Goal: Information Seeking & Learning: Check status

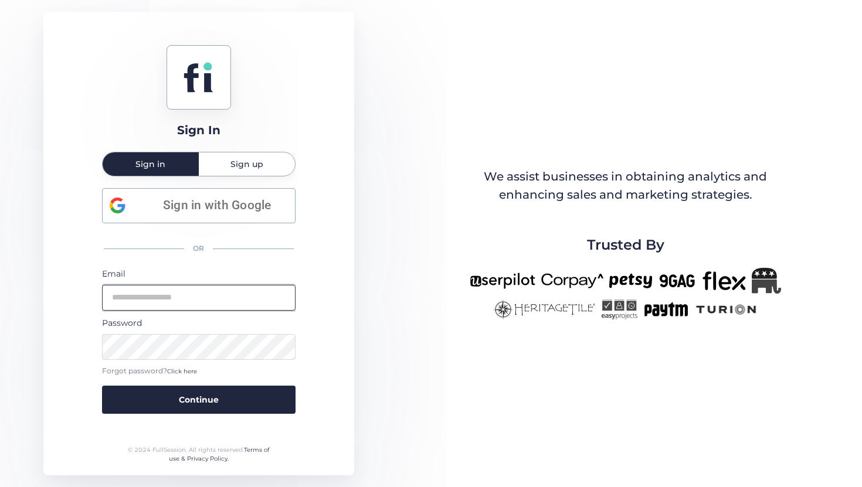
click at [218, 300] on input "email" at bounding box center [199, 298] width 194 height 26
type input "**********"
click at [102, 386] on button "Continue" at bounding box center [199, 400] width 194 height 28
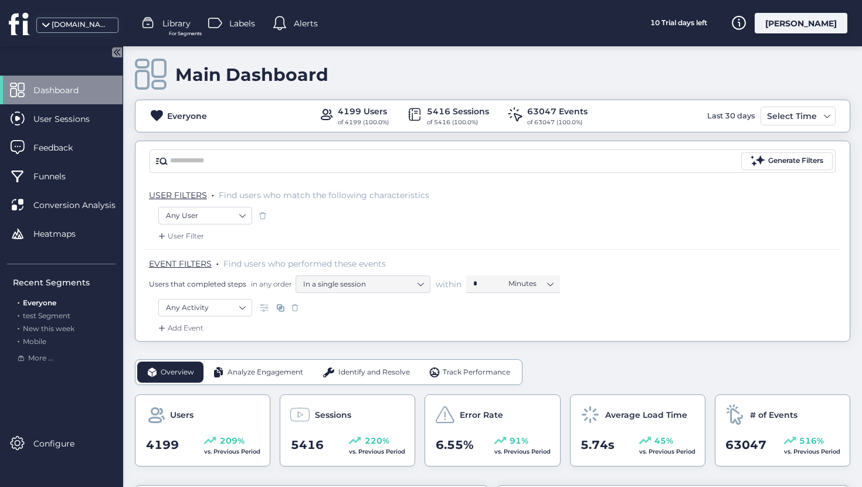
scroll to position [5, 0]
click at [787, 126] on div "Everyone 4199 Users of 4199 (100.0%) 5416 Sessions of 5416 (100.0%) 63047 Event…" at bounding box center [493, 117] width 714 height 22
click at [787, 119] on div "Select Time" at bounding box center [792, 117] width 56 height 14
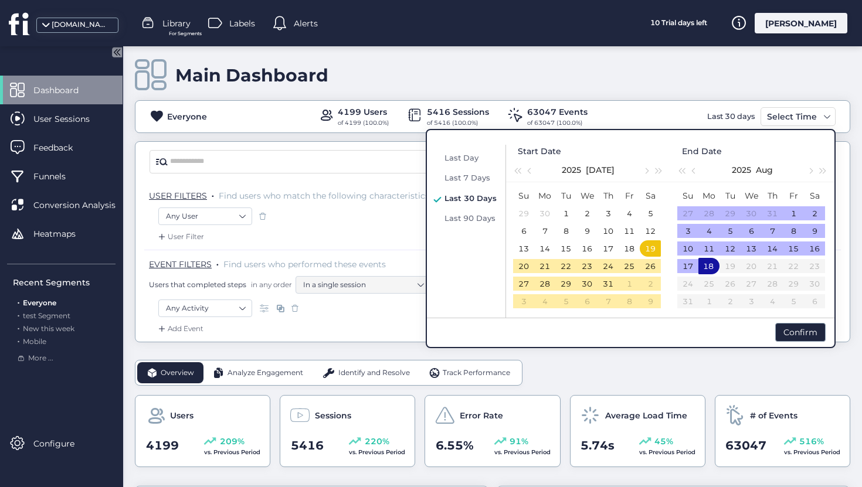
click at [708, 265] on div "18" at bounding box center [709, 266] width 14 height 14
click at [713, 268] on div "18" at bounding box center [709, 266] width 14 height 14
click at [684, 272] on div "17" at bounding box center [688, 266] width 14 height 14
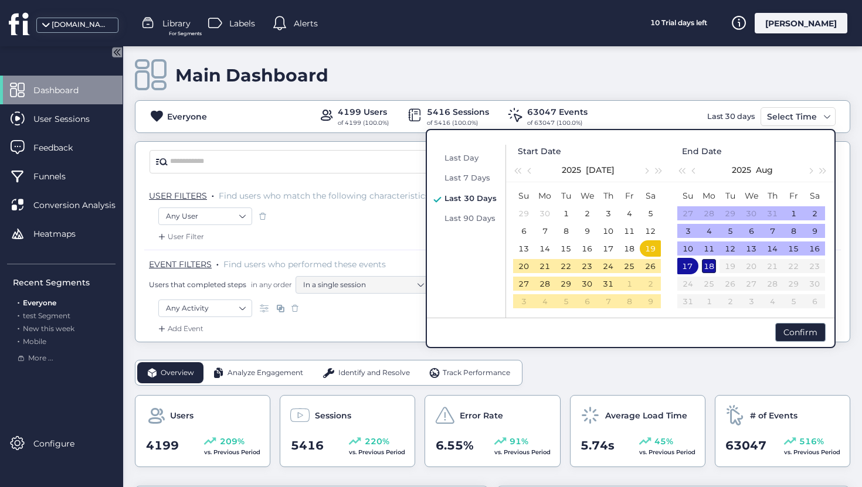
click at [704, 272] on div "18" at bounding box center [709, 266] width 14 height 14
click at [798, 327] on div "Confirm" at bounding box center [800, 332] width 50 height 19
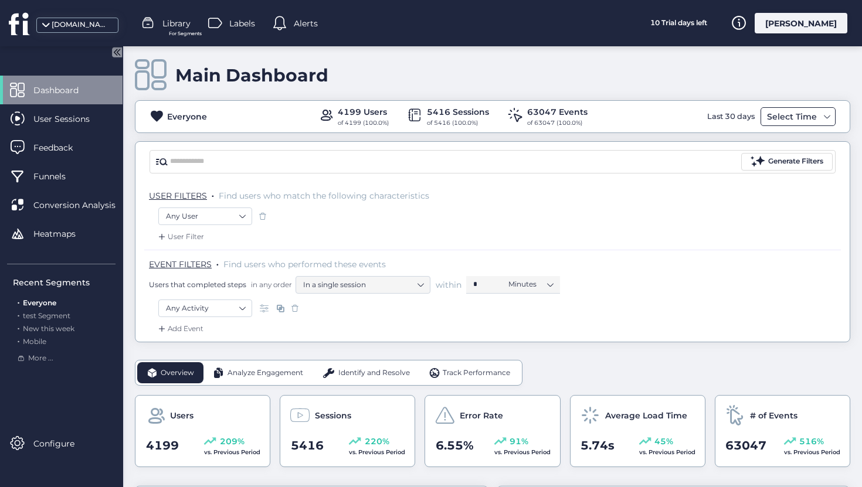
click at [791, 109] on div "Select Time" at bounding box center [798, 116] width 75 height 19
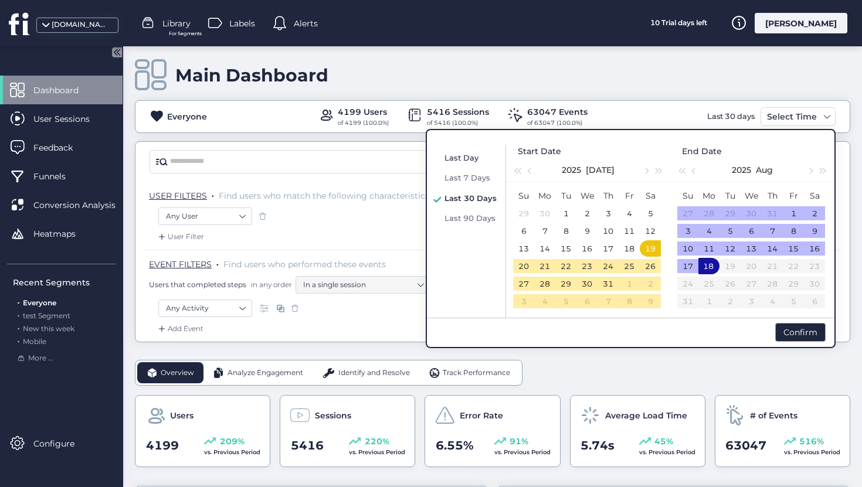
click at [456, 154] on span "Last Day" at bounding box center [462, 157] width 34 height 9
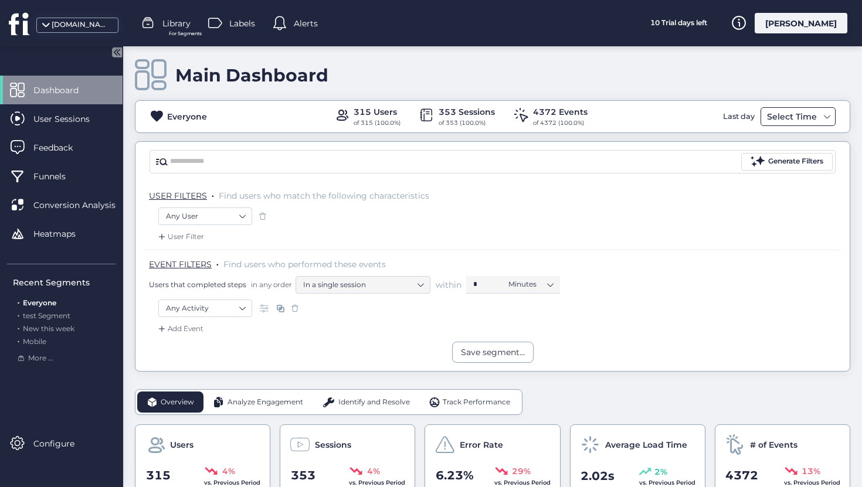
click at [777, 115] on div "Select Time" at bounding box center [792, 117] width 56 height 14
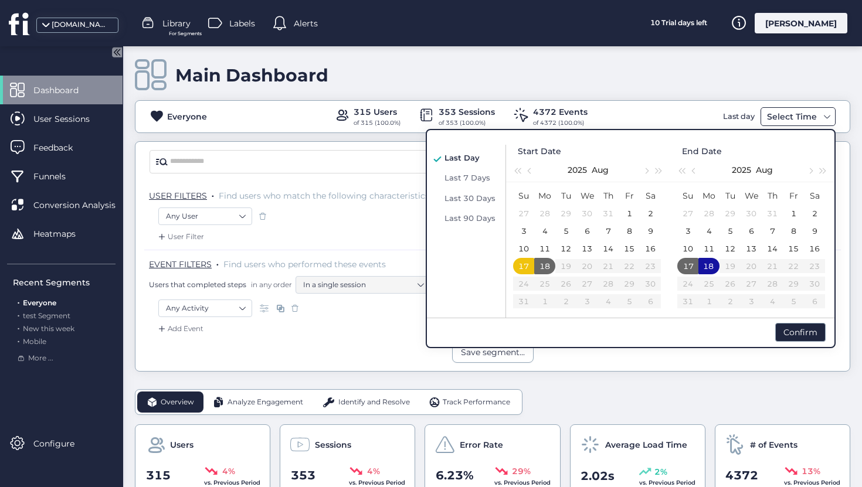
click at [777, 115] on div "Select Time" at bounding box center [792, 117] width 56 height 14
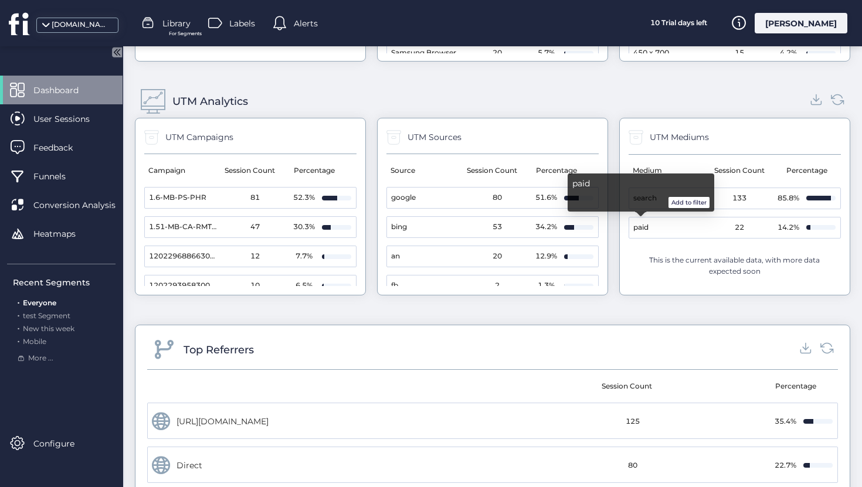
scroll to position [1365, 0]
